Goal: Information Seeking & Learning: Learn about a topic

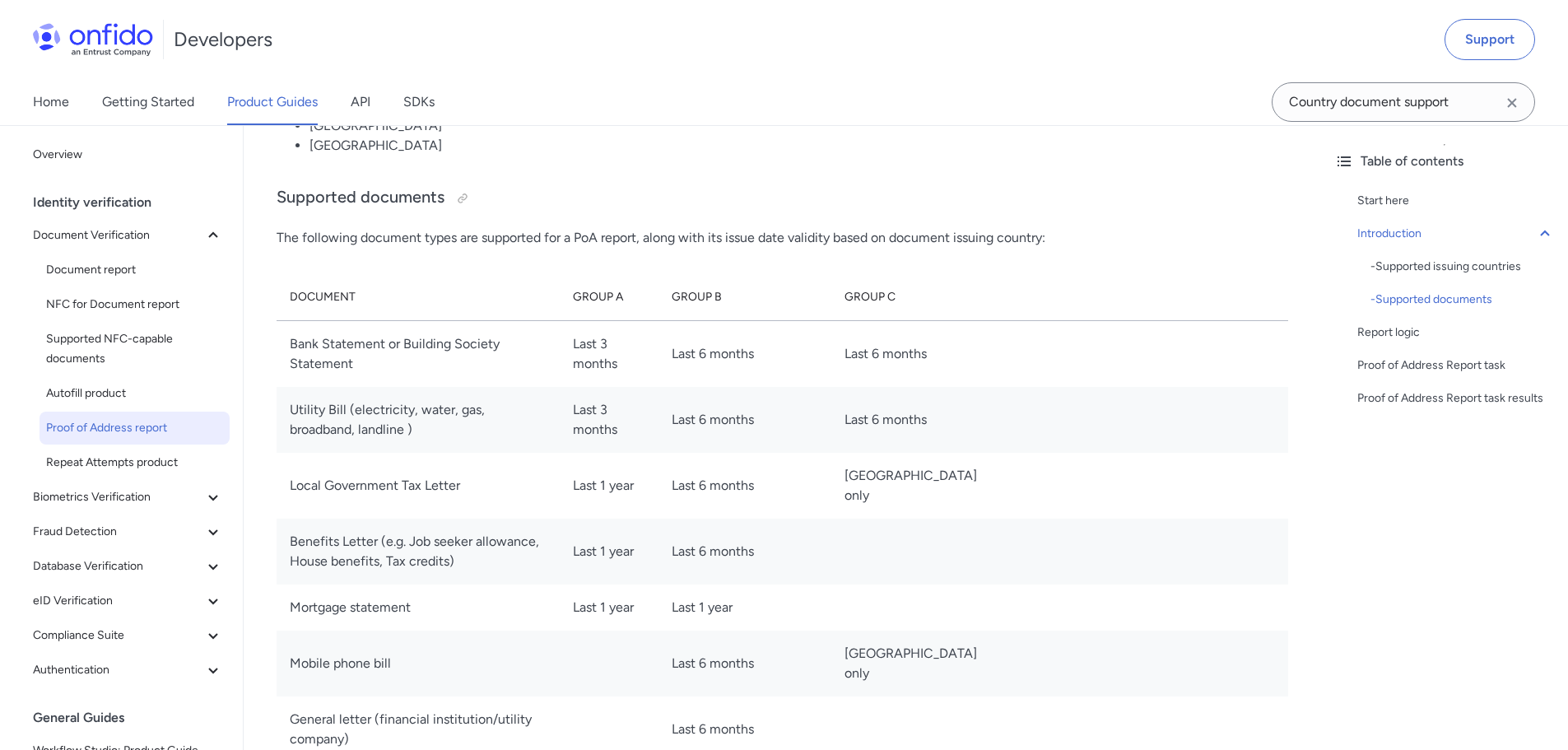
scroll to position [1812, 0]
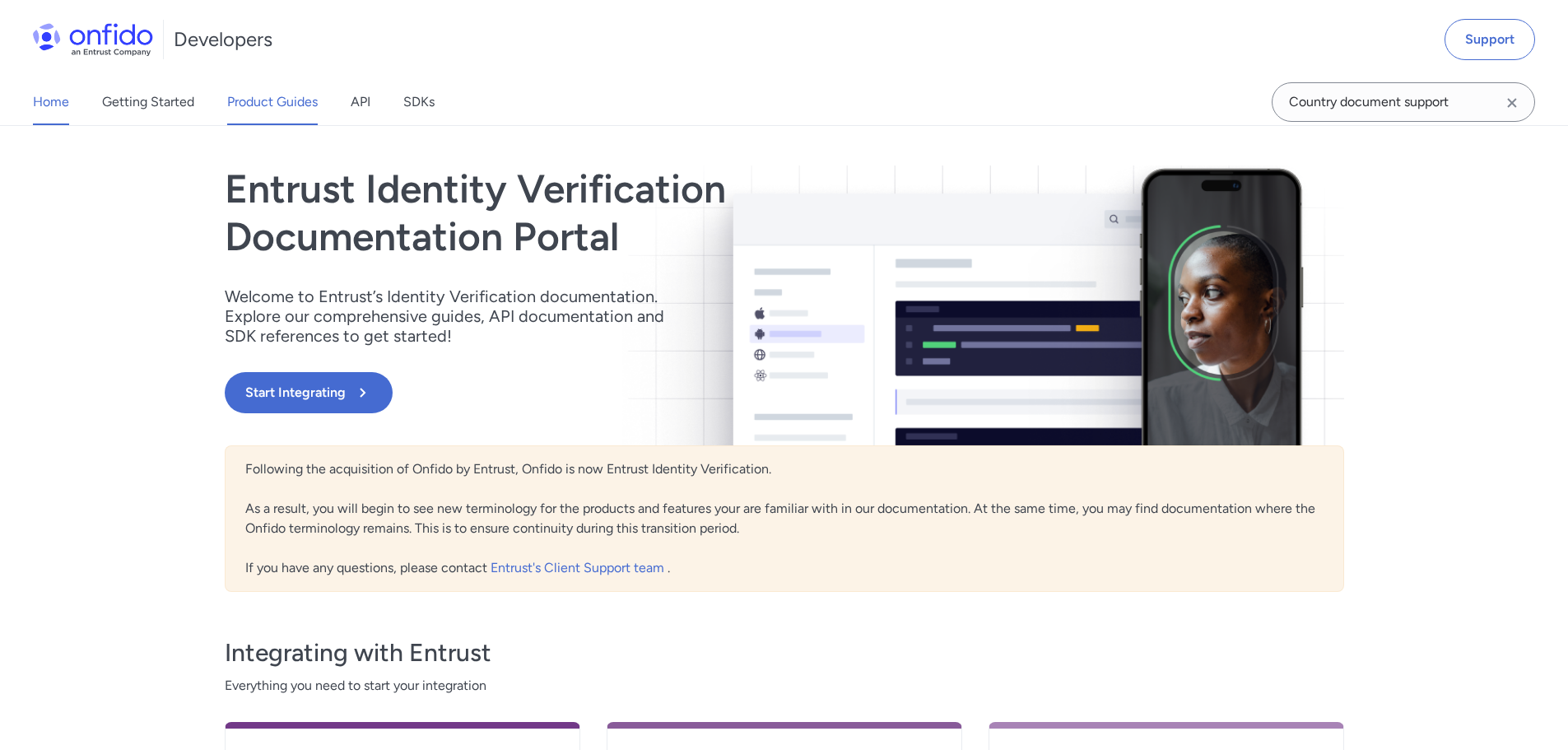
click at [292, 100] on link "Product Guides" at bounding box center [272, 103] width 90 height 47
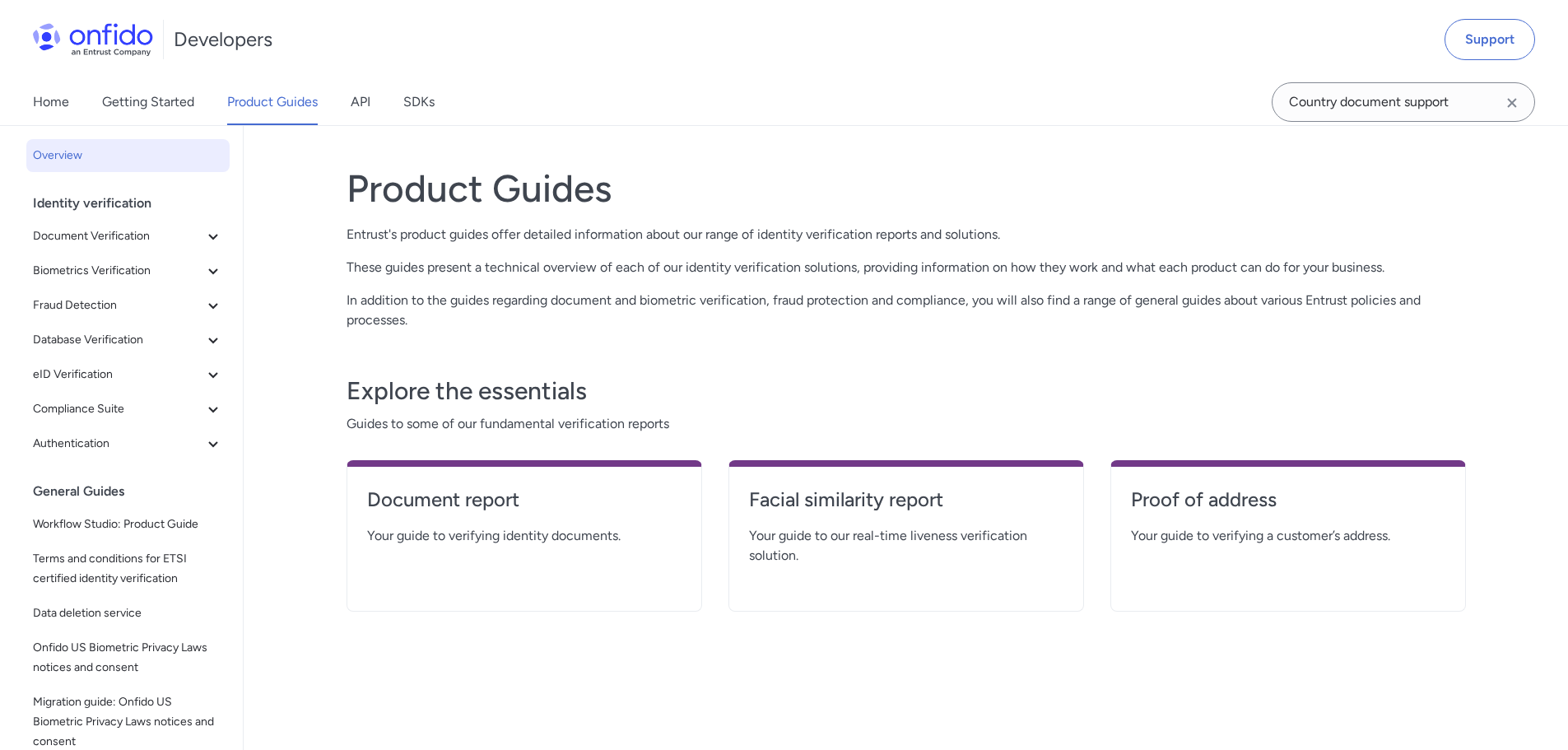
scroll to position [14, 0]
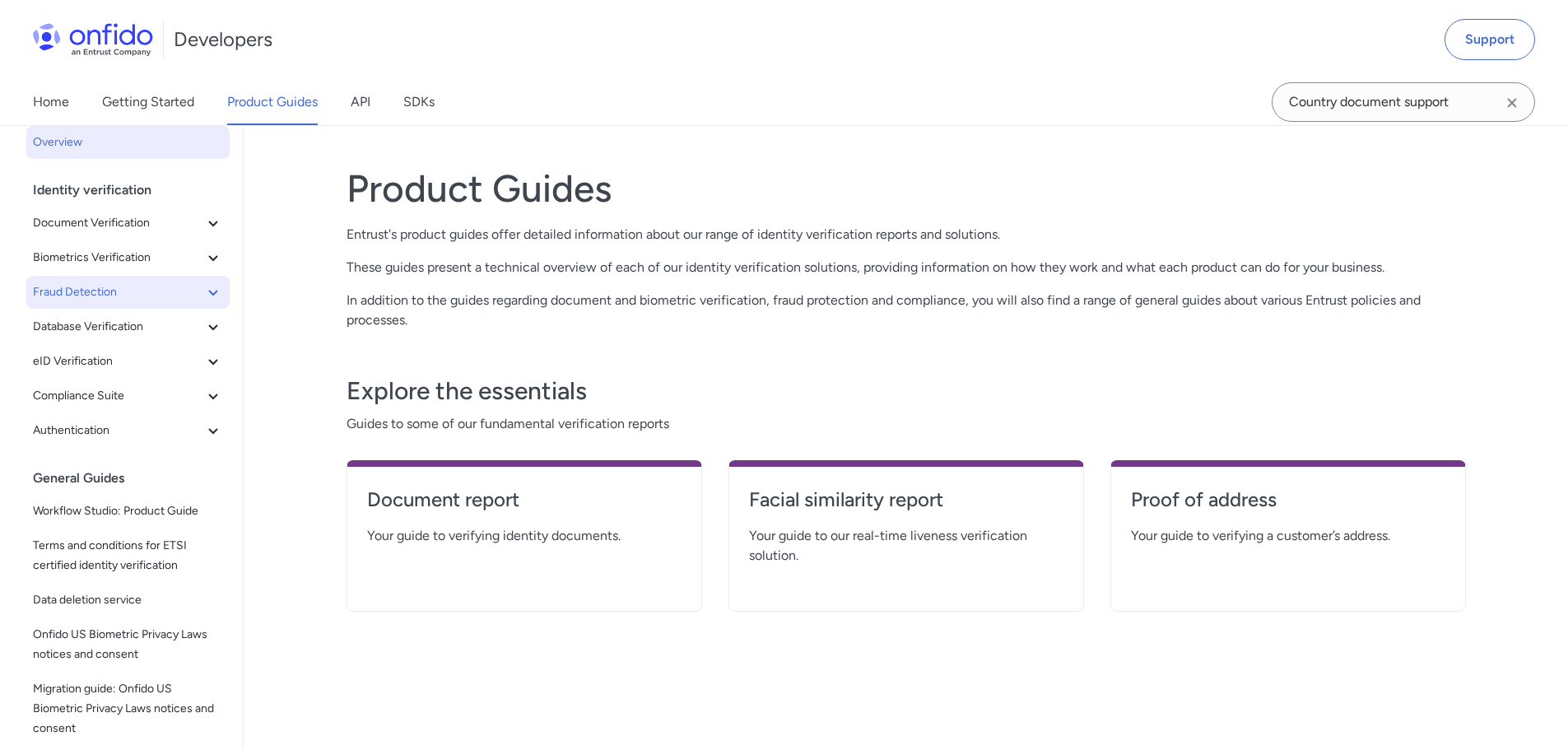
click at [167, 307] on button "Fraud Detection" at bounding box center [128, 293] width 203 height 33
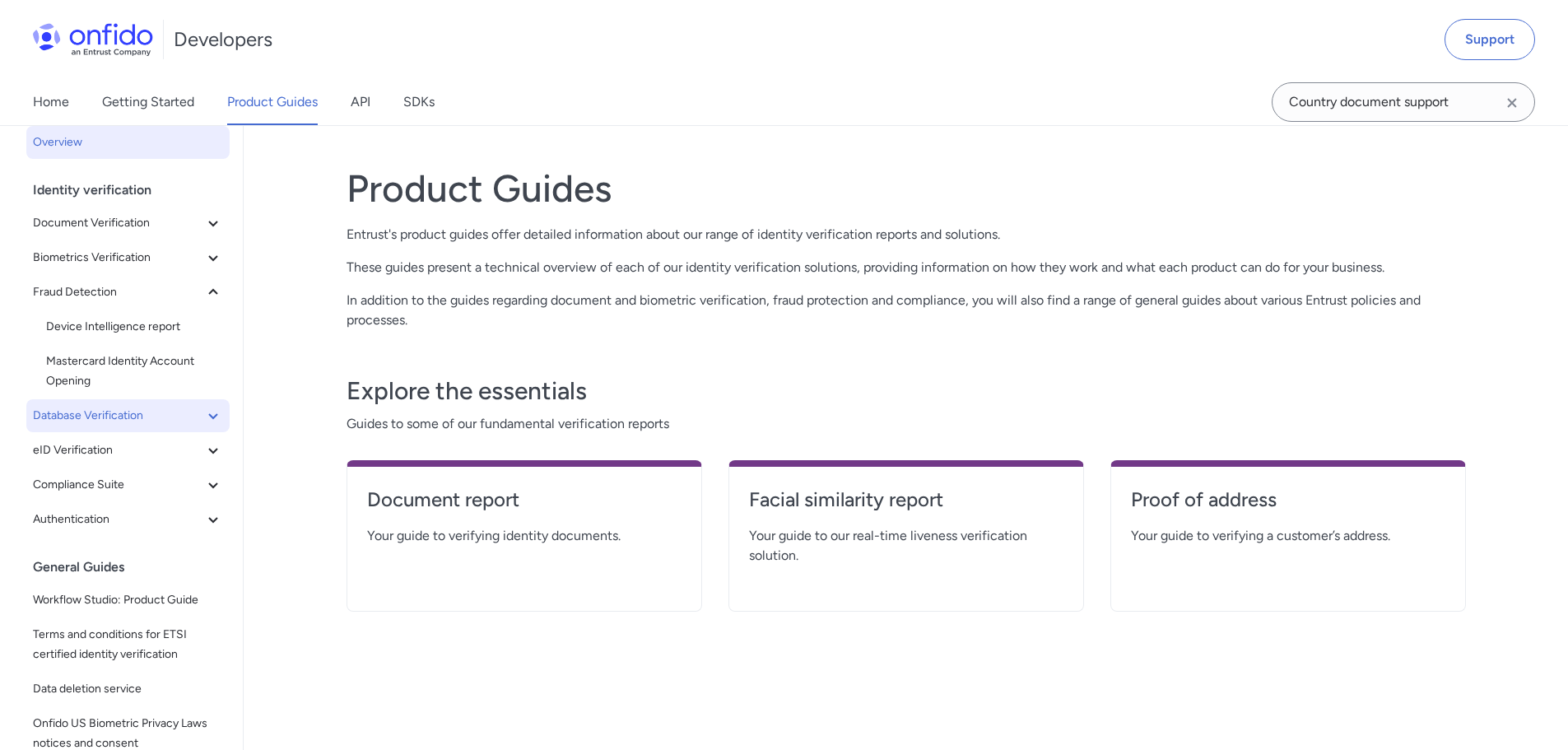
click at [149, 422] on span "Database Verification" at bounding box center [118, 416] width 170 height 19
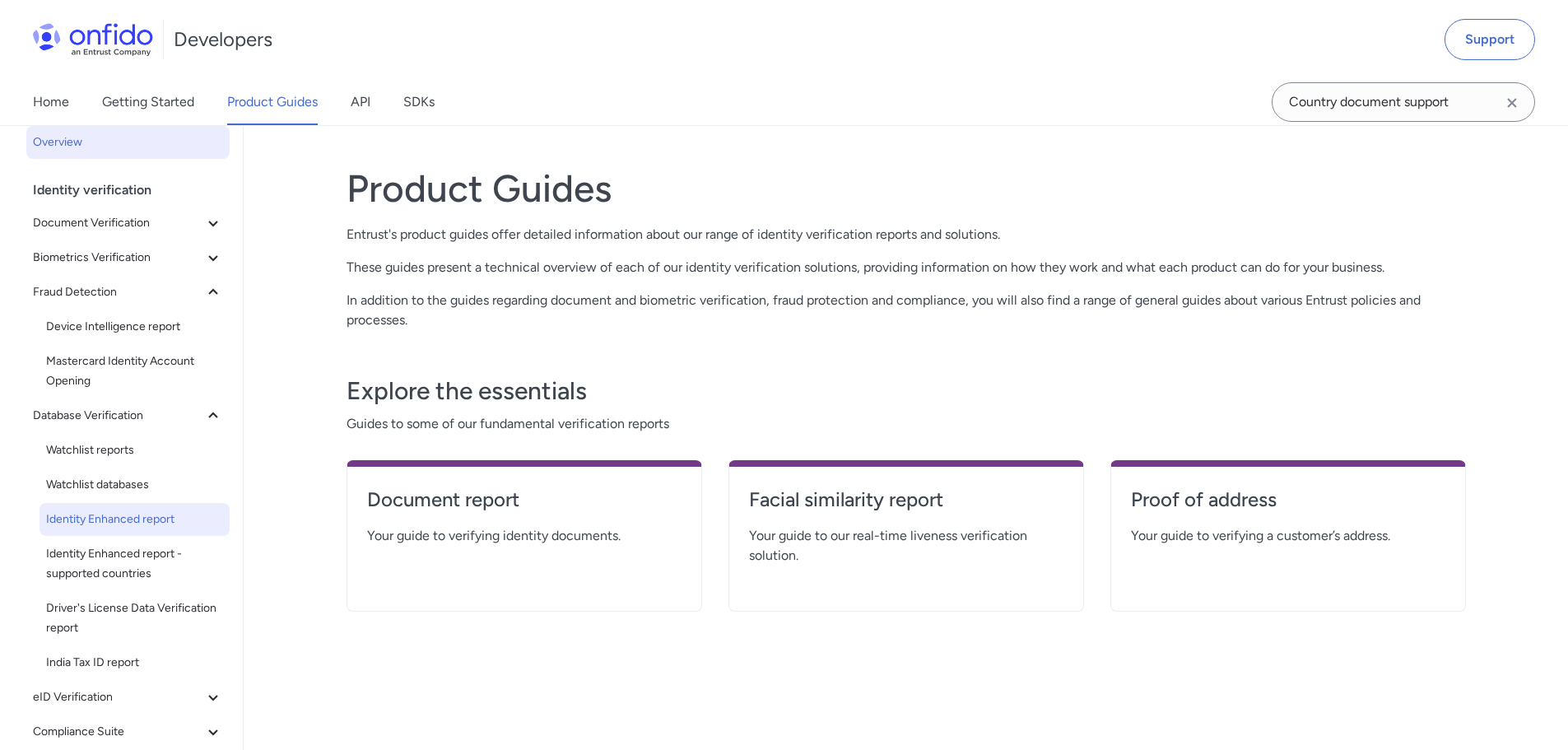
click at [171, 517] on span "Identity Enhanced report" at bounding box center [135, 519] width 177 height 19
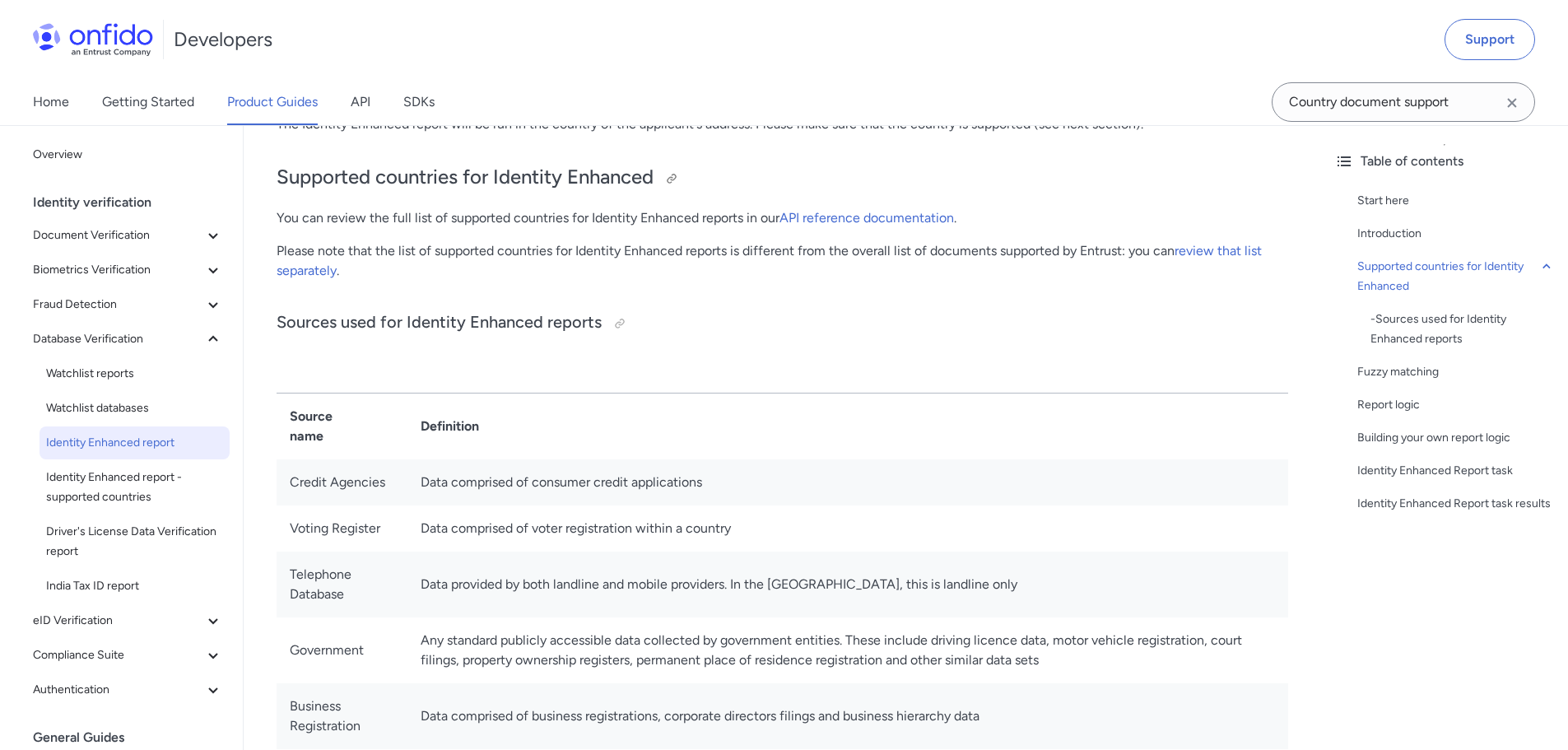
scroll to position [329, 0]
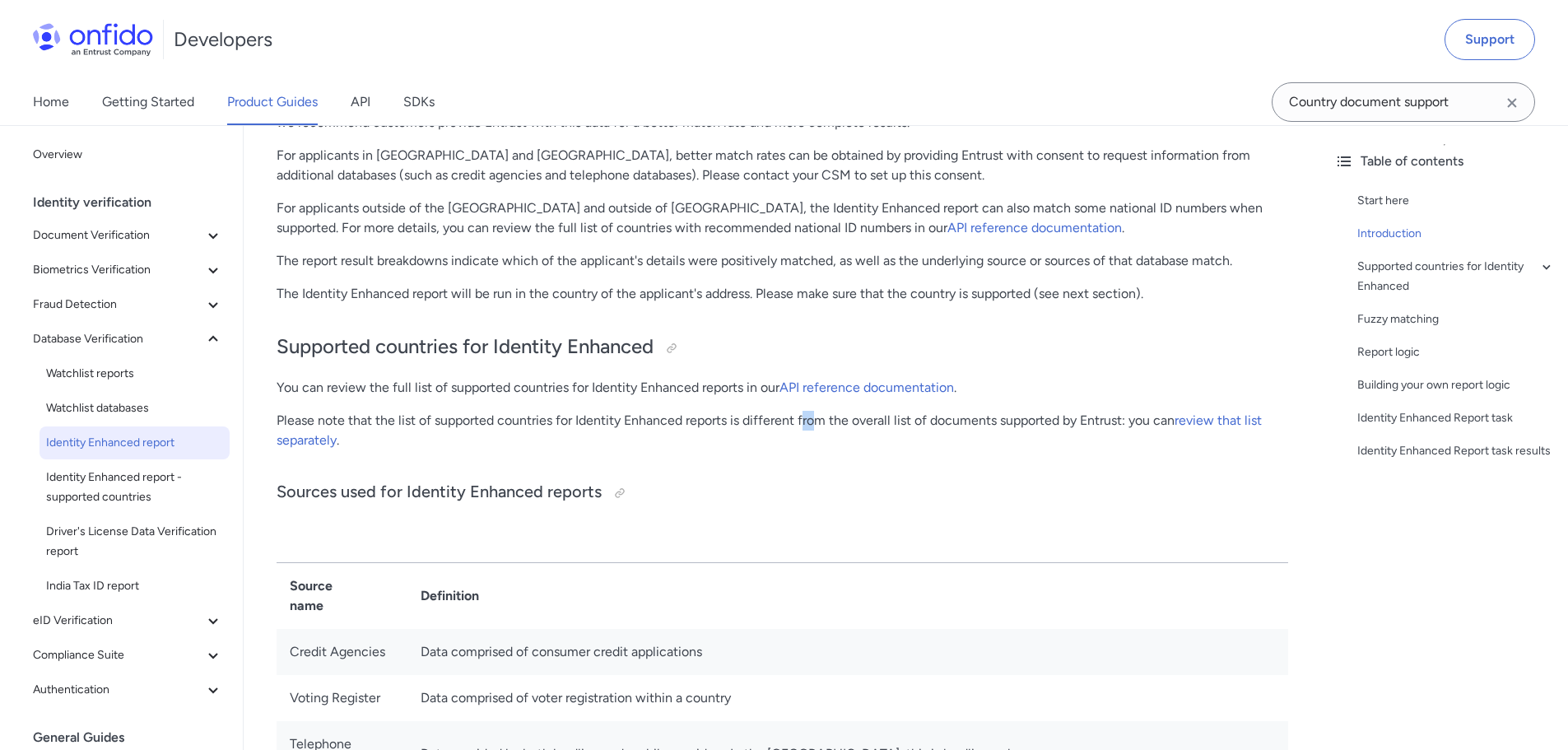
drag, startPoint x: 806, startPoint y: 418, endPoint x: 771, endPoint y: 409, distance: 36.1
click at [805, 418] on p "Please note that the list of supported countries for Identity Enhanced reports …" at bounding box center [783, 430] width 1012 height 40
drag, startPoint x: 1076, startPoint y: 419, endPoint x: 968, endPoint y: 418, distance: 108.0
click at [1076, 418] on p "Please note that the list of supported countries for Identity Enhanced reports …" at bounding box center [783, 430] width 1012 height 40
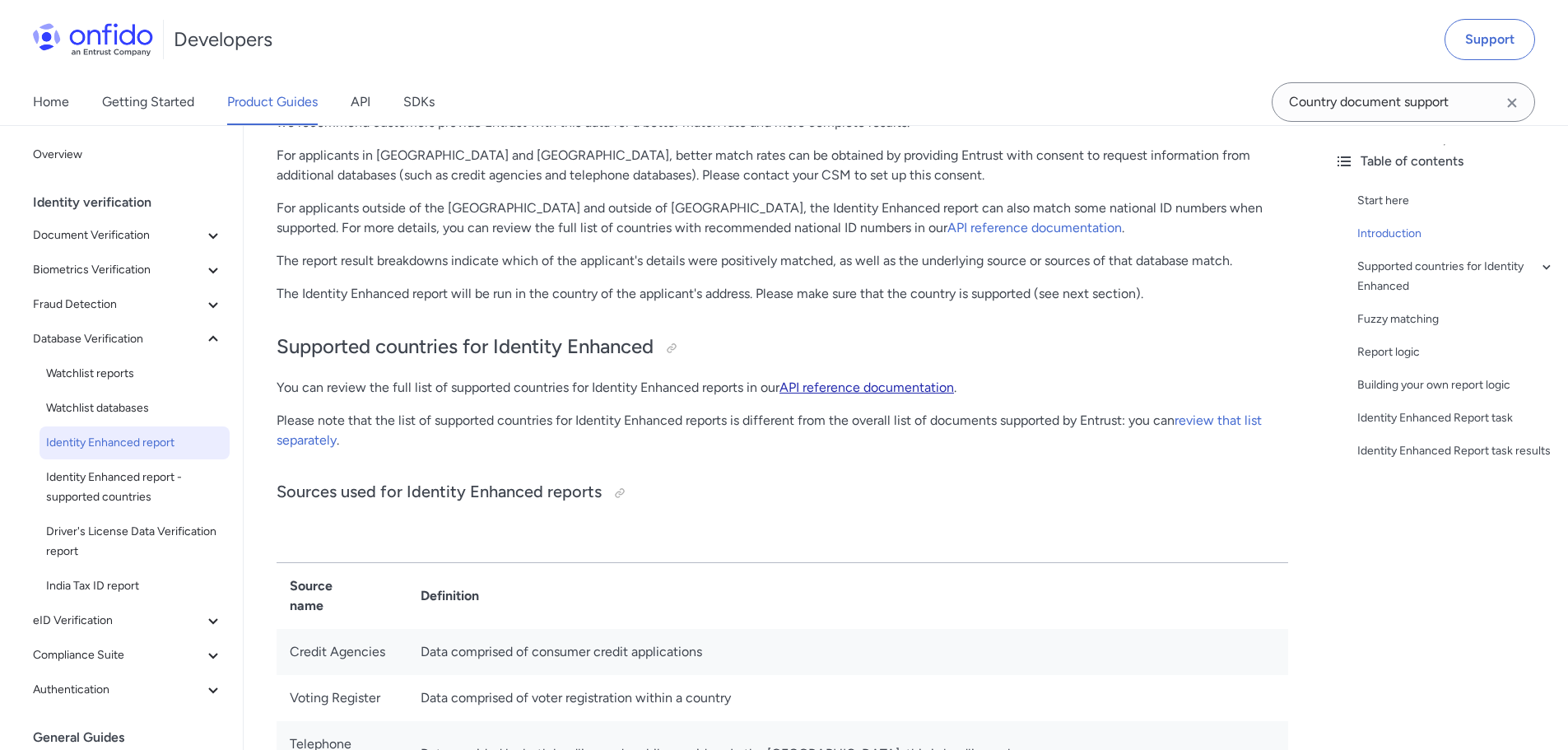
click at [897, 389] on link "API reference documentation" at bounding box center [867, 388] width 174 height 16
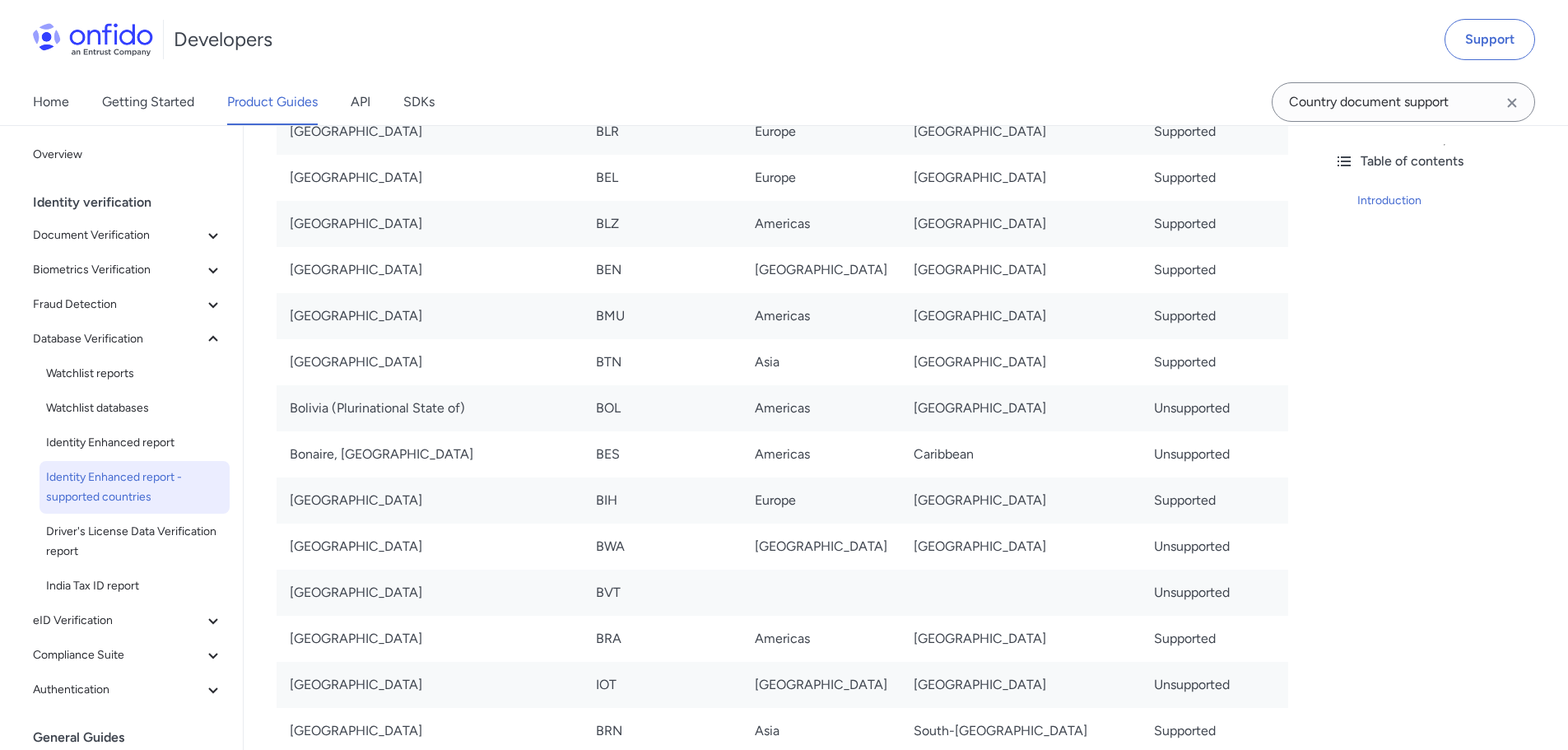
scroll to position [1235, 0]
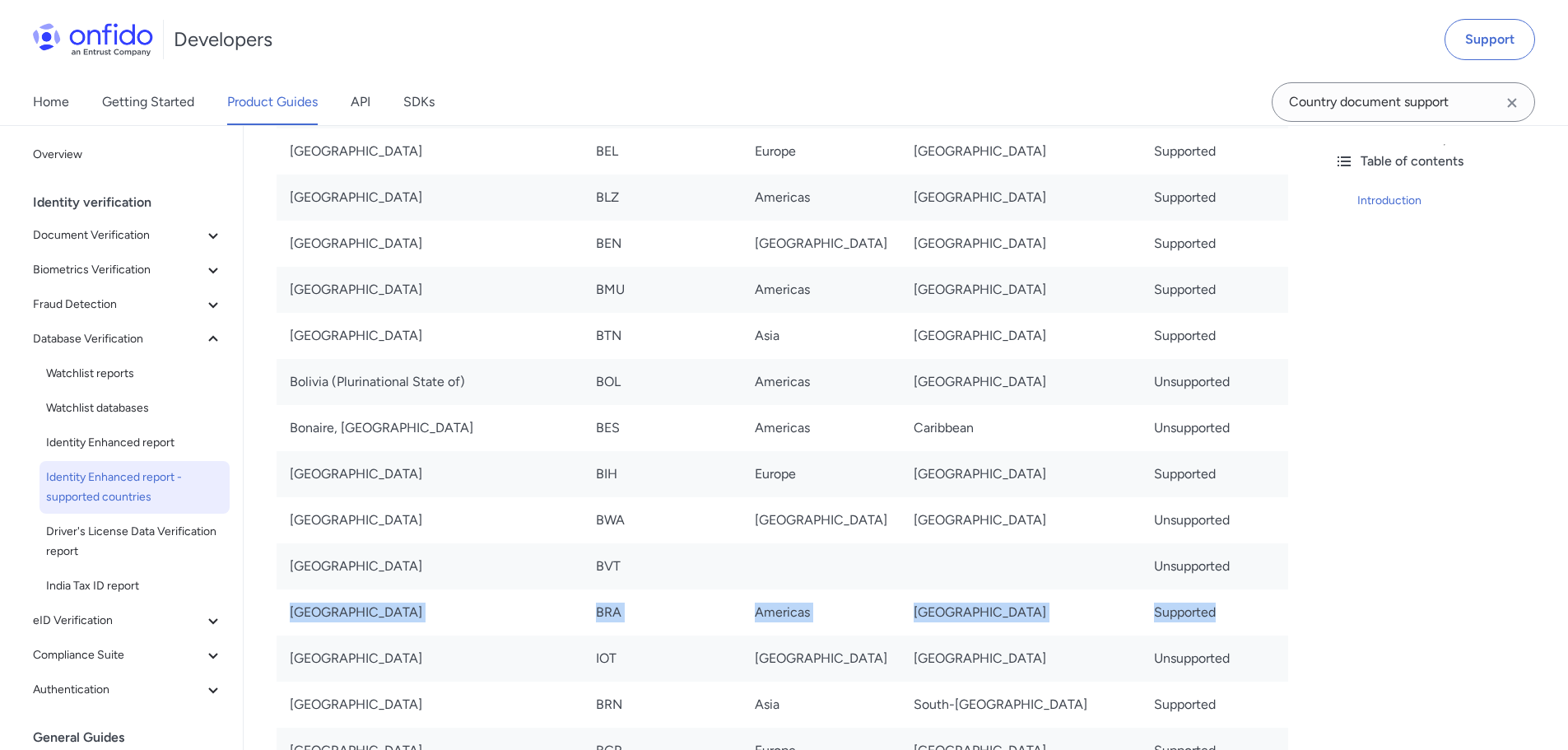
drag, startPoint x: 1146, startPoint y: 567, endPoint x: 304, endPoint y: 574, distance: 842.0
click at [290, 590] on tr "Brazil BRA Americas South America Supported" at bounding box center [783, 613] width 1012 height 47
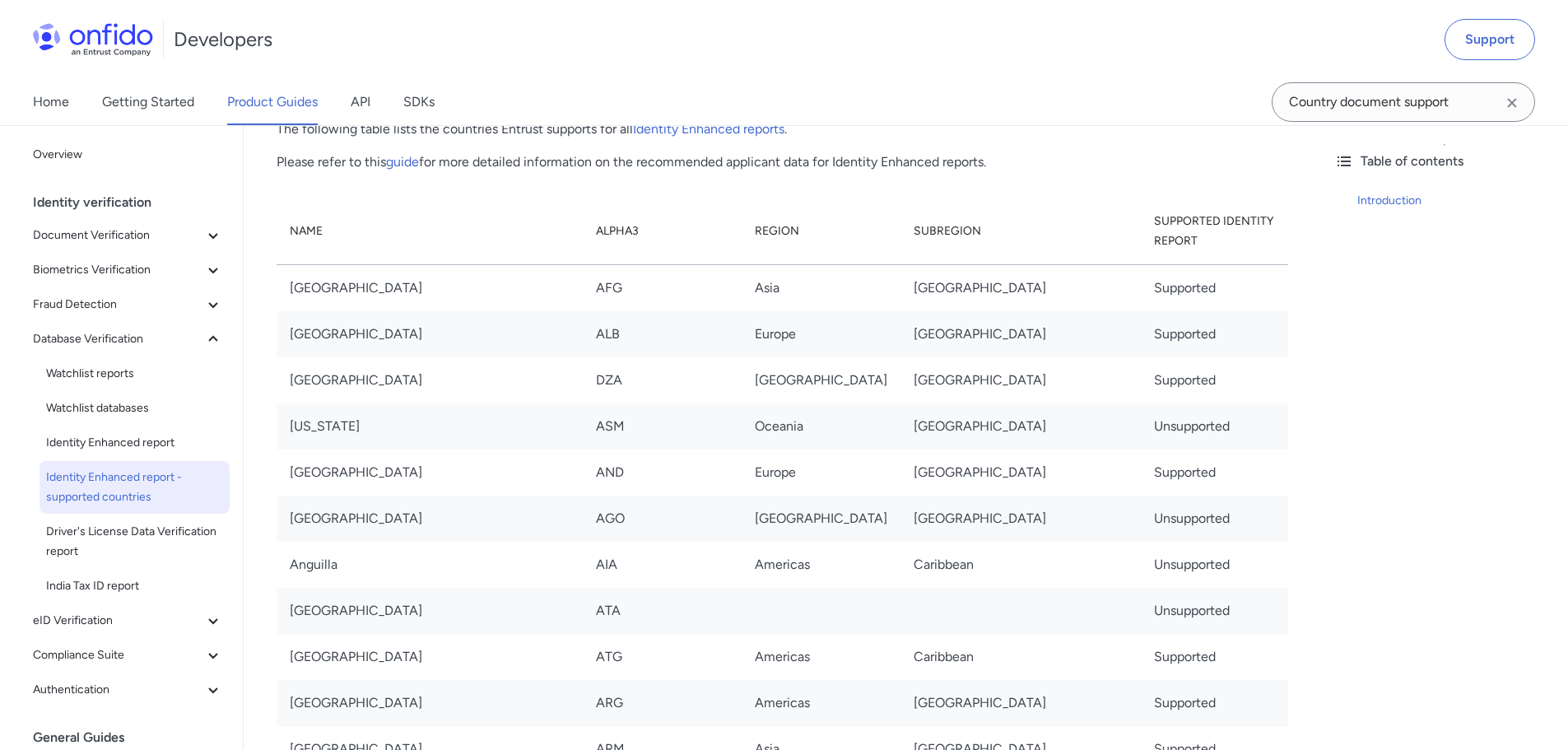
scroll to position [0, 0]
